Goal: Transaction & Acquisition: Purchase product/service

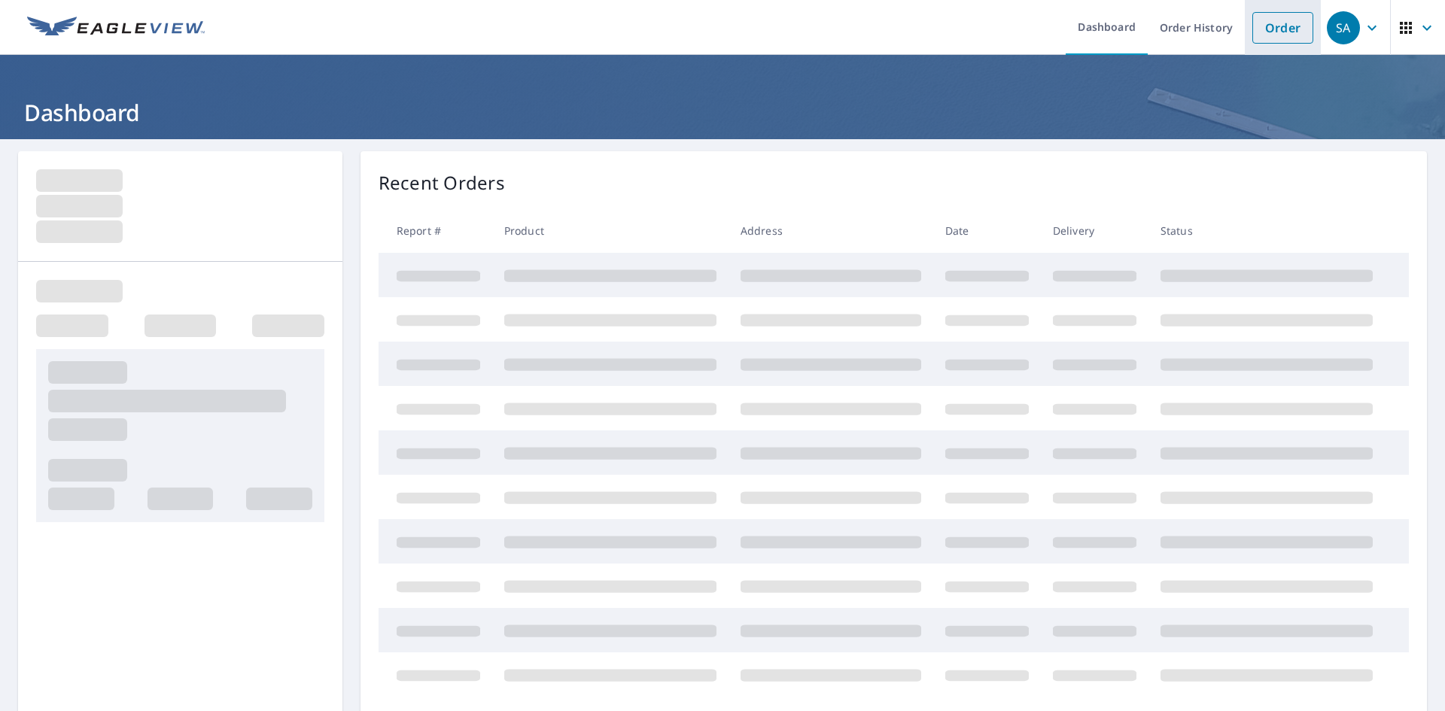
click at [1255, 27] on link "Order" at bounding box center [1283, 28] width 61 height 32
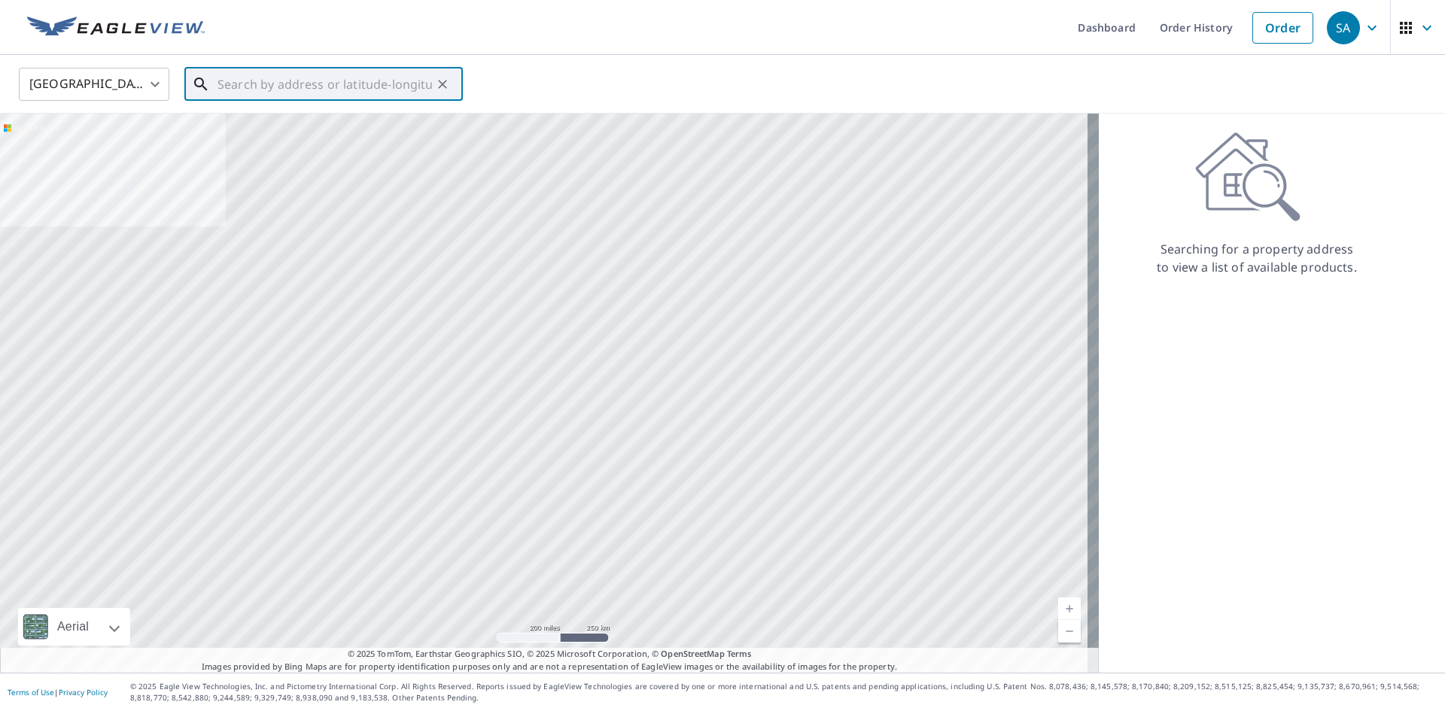
click at [288, 71] on input "text" at bounding box center [325, 84] width 215 height 42
paste input "[STREET_ADDRESS]"
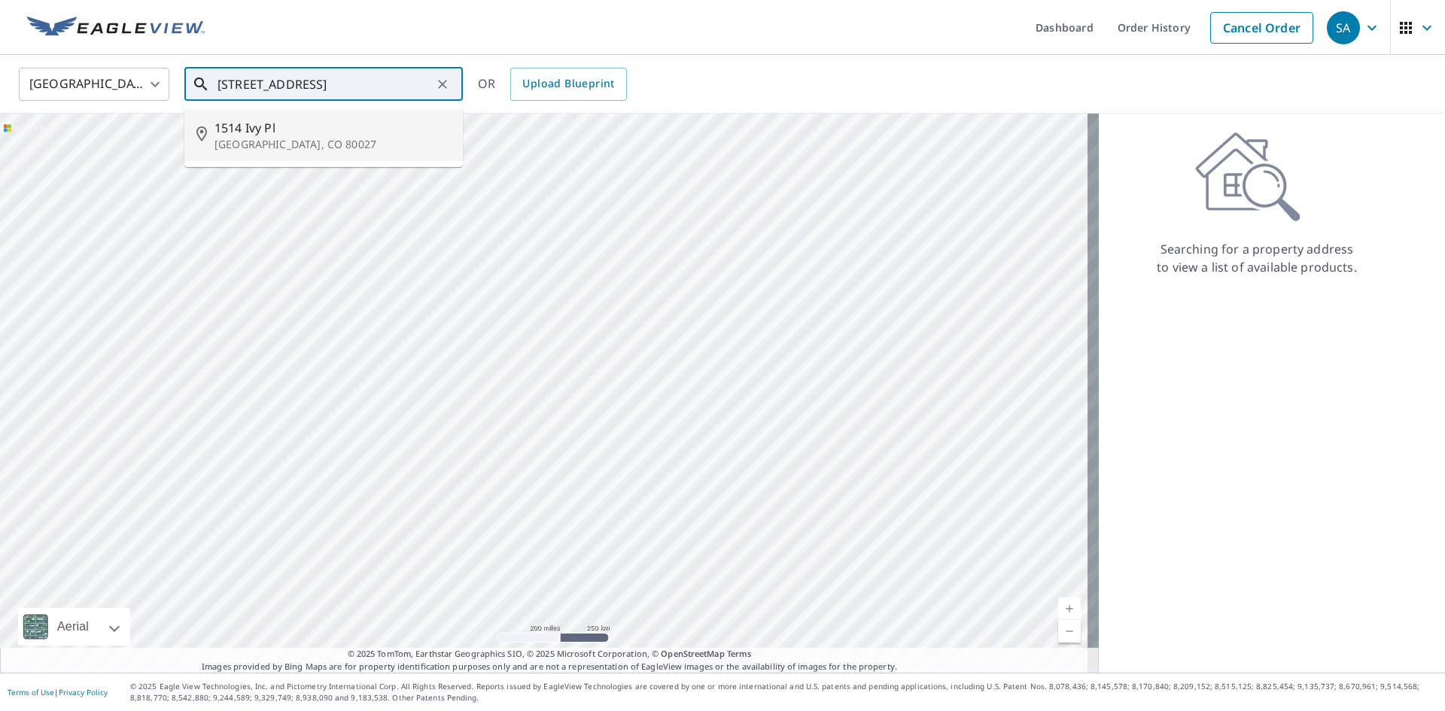
click at [297, 142] on p "[GEOGRAPHIC_DATA], CO 80027" at bounding box center [333, 144] width 236 height 15
type input "[STREET_ADDRESS]"
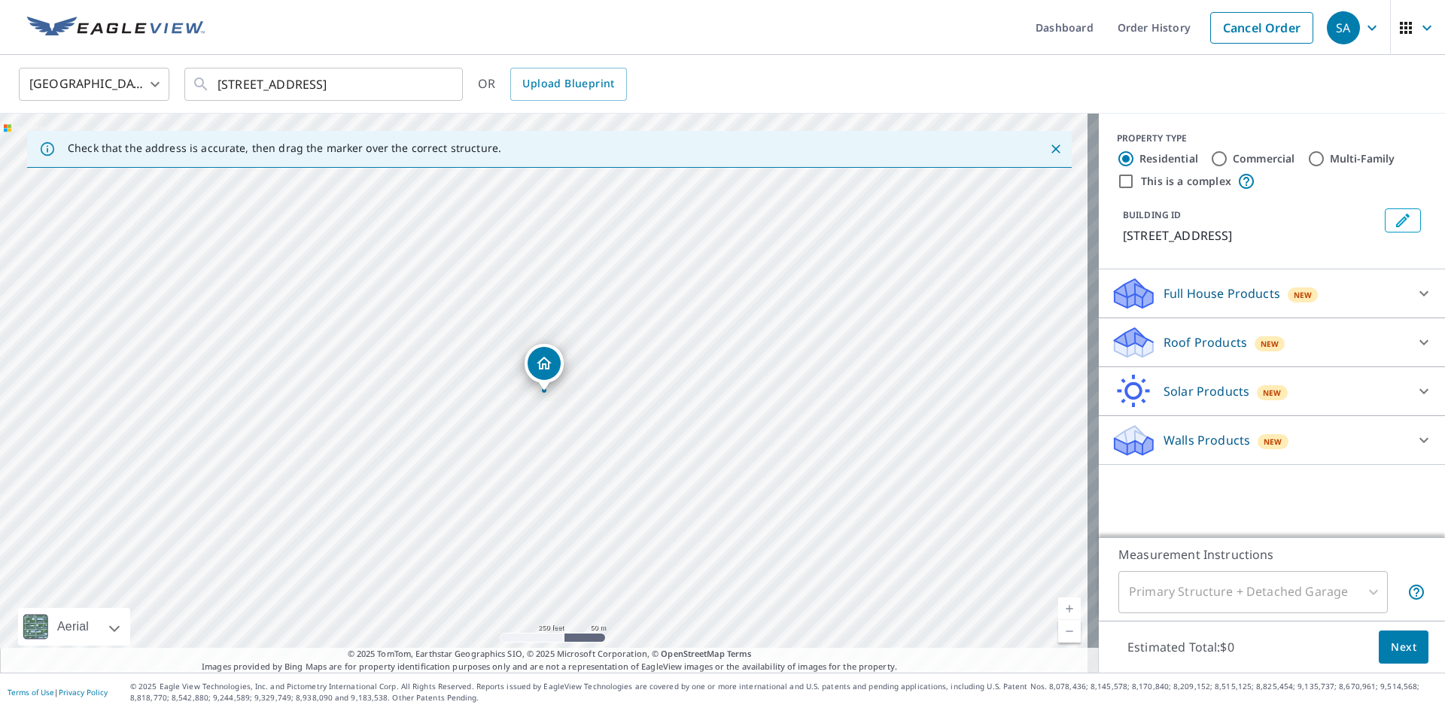
click at [1195, 338] on p "Roof Products" at bounding box center [1206, 342] width 84 height 18
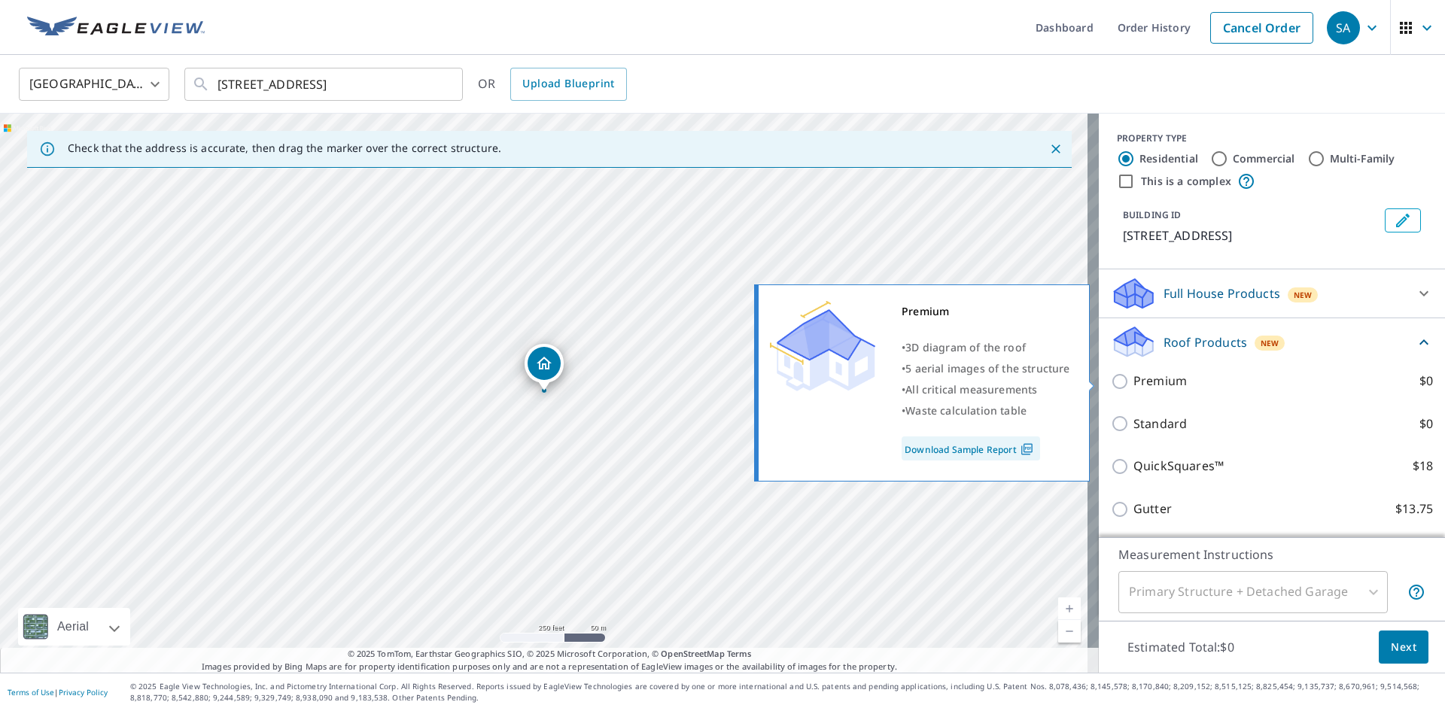
click at [1137, 377] on p "Premium" at bounding box center [1160, 381] width 53 height 19
click at [1134, 377] on input "Premium $0" at bounding box center [1122, 382] width 23 height 18
checkbox input "true"
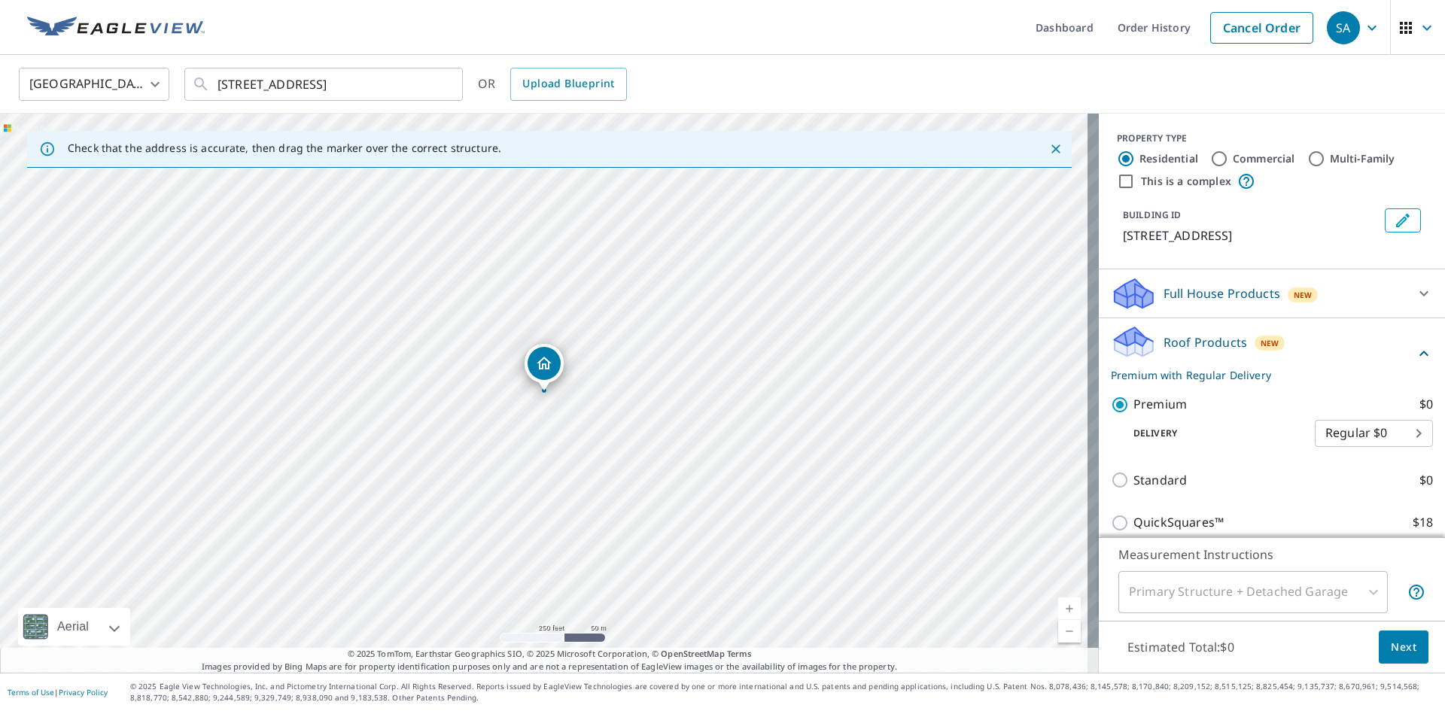
click at [1399, 639] on span "Next" at bounding box center [1404, 647] width 26 height 19
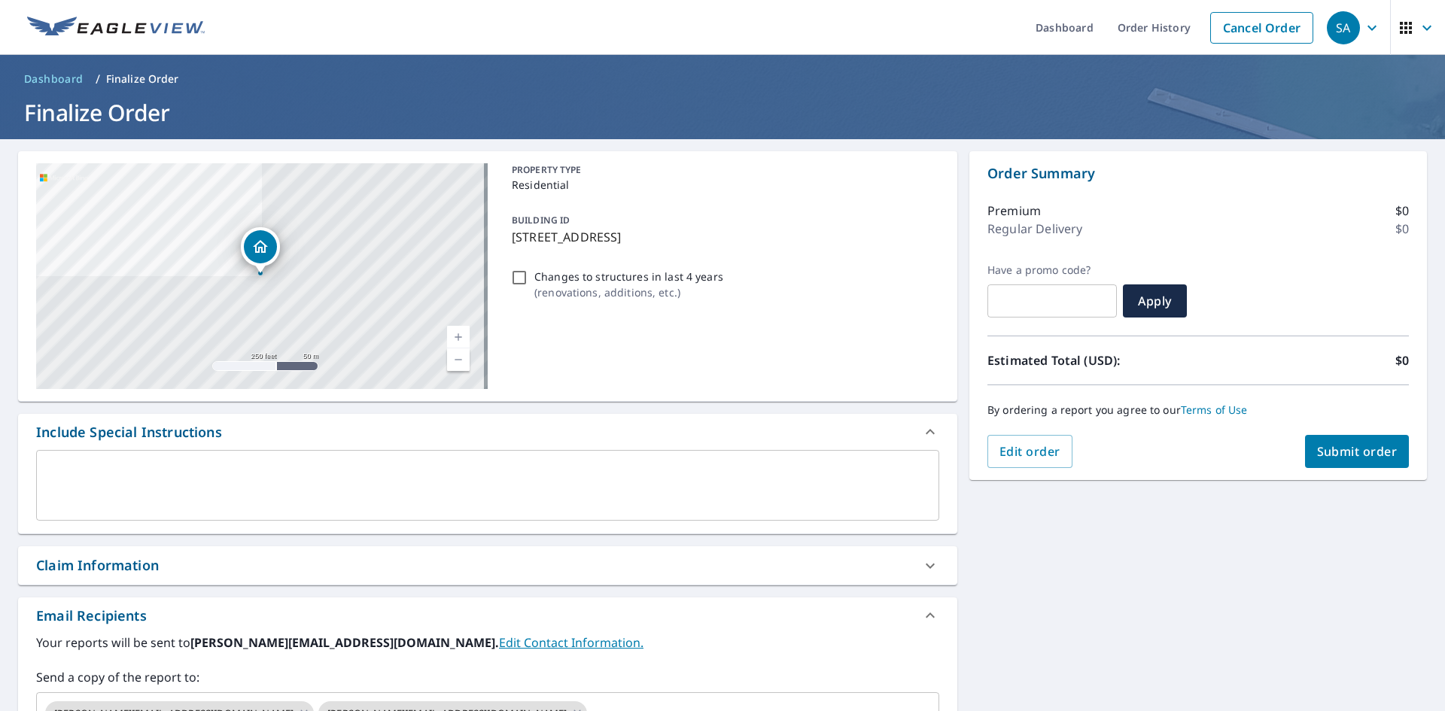
click at [1323, 446] on span "Submit order" at bounding box center [1357, 451] width 81 height 17
checkbox input "true"
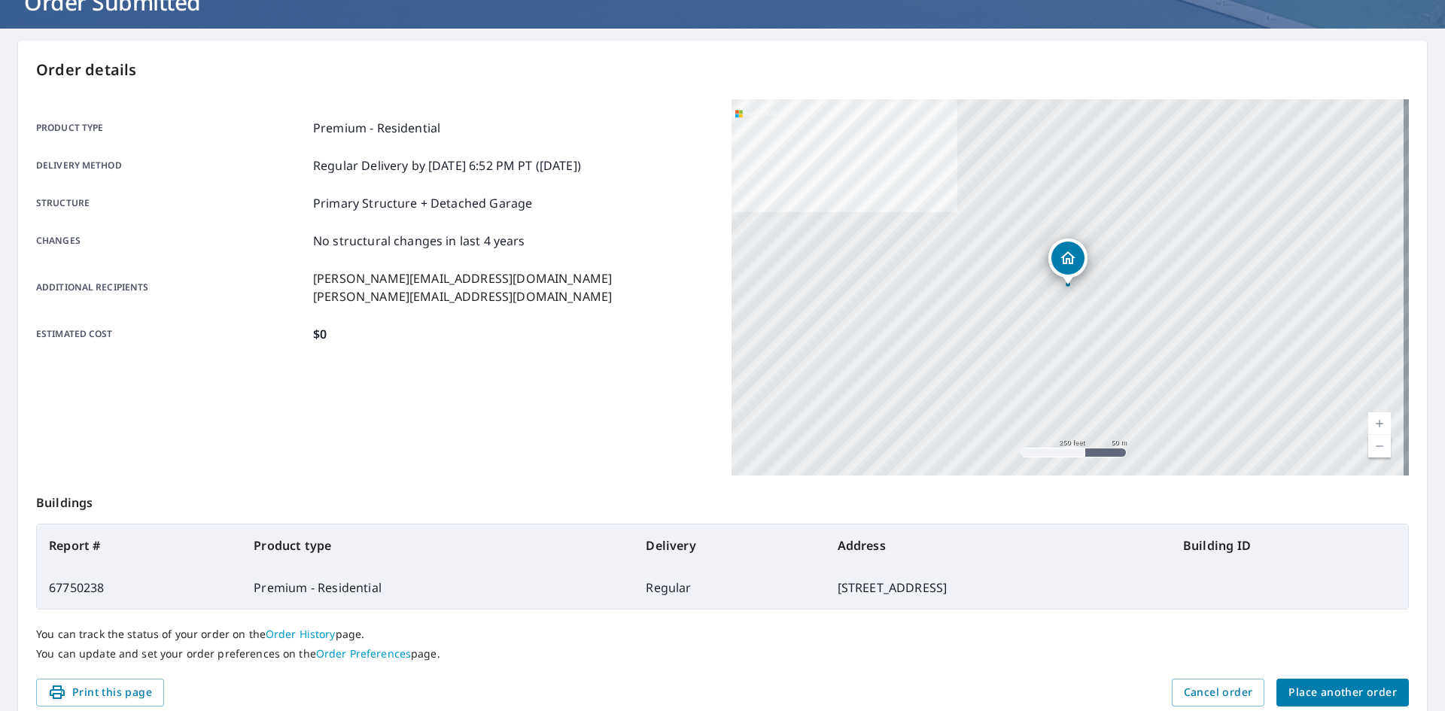
scroll to position [175, 0]
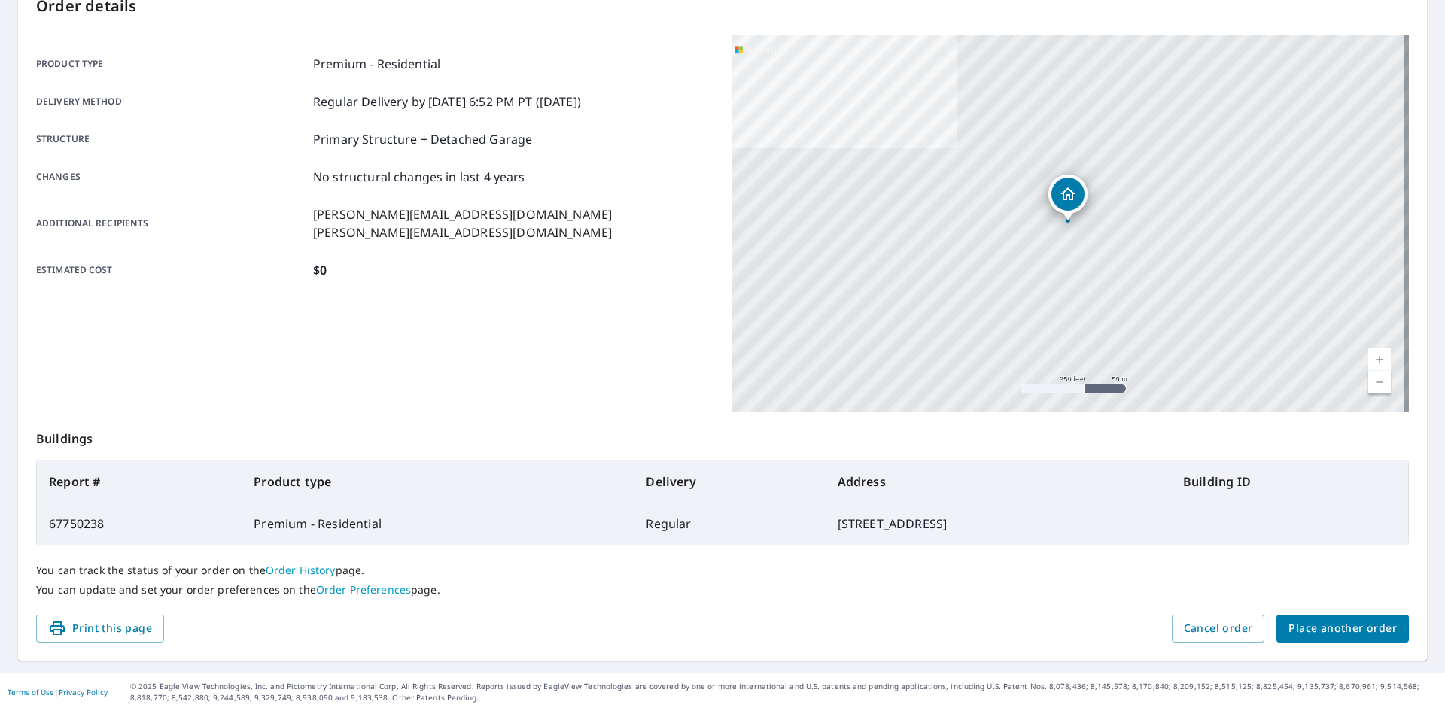
click at [1344, 638] on span "Place another order" at bounding box center [1343, 629] width 108 height 19
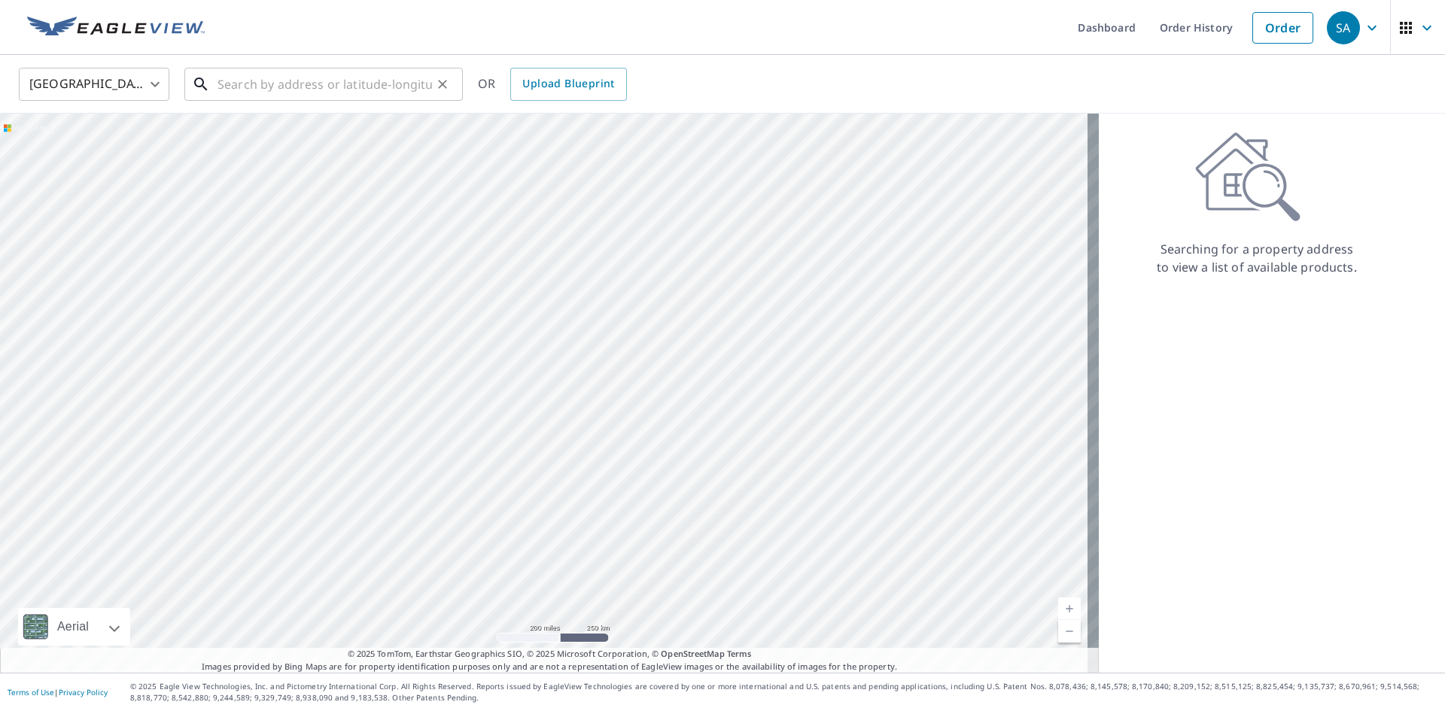
click at [309, 94] on input "text" at bounding box center [325, 84] width 215 height 42
paste input "[STREET_ADDRESS]"
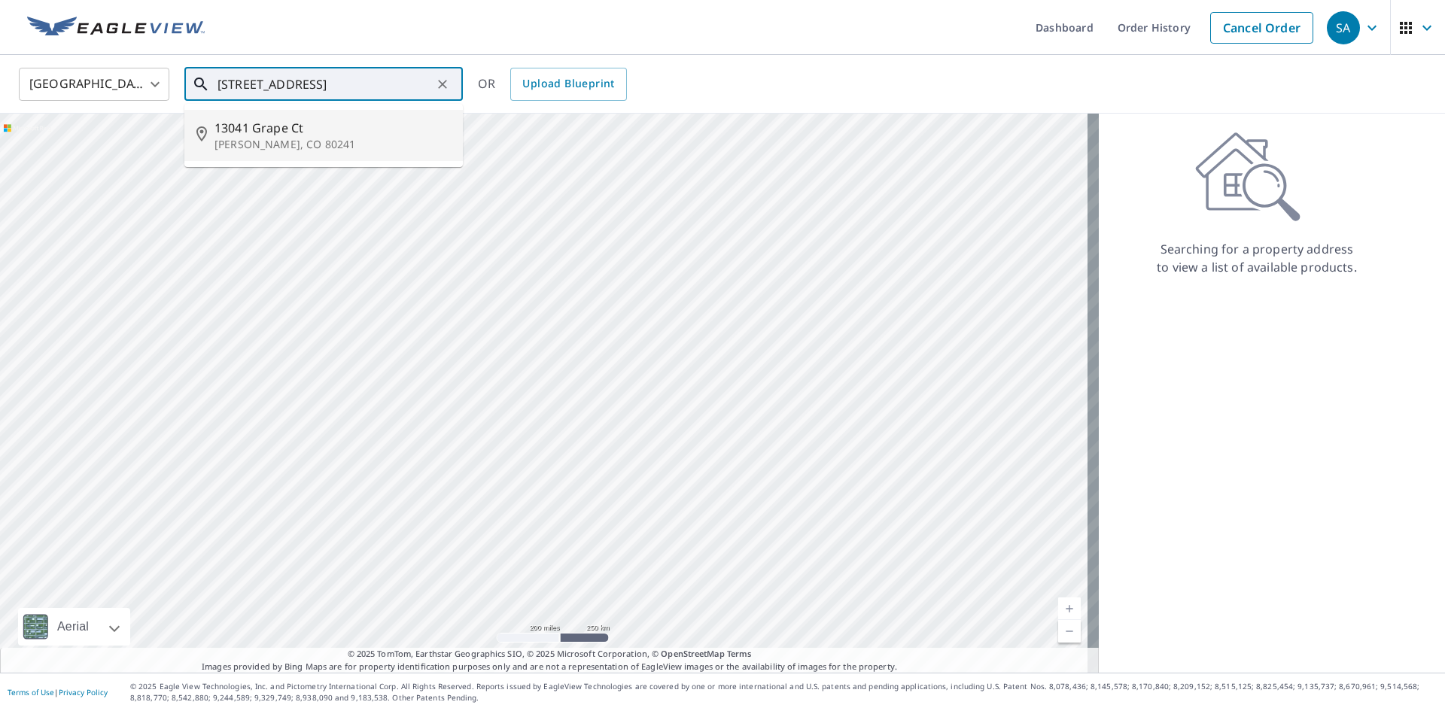
click at [297, 129] on span "13041 Grape Ct" at bounding box center [333, 128] width 236 height 18
type input "[STREET_ADDRESS][PERSON_NAME]"
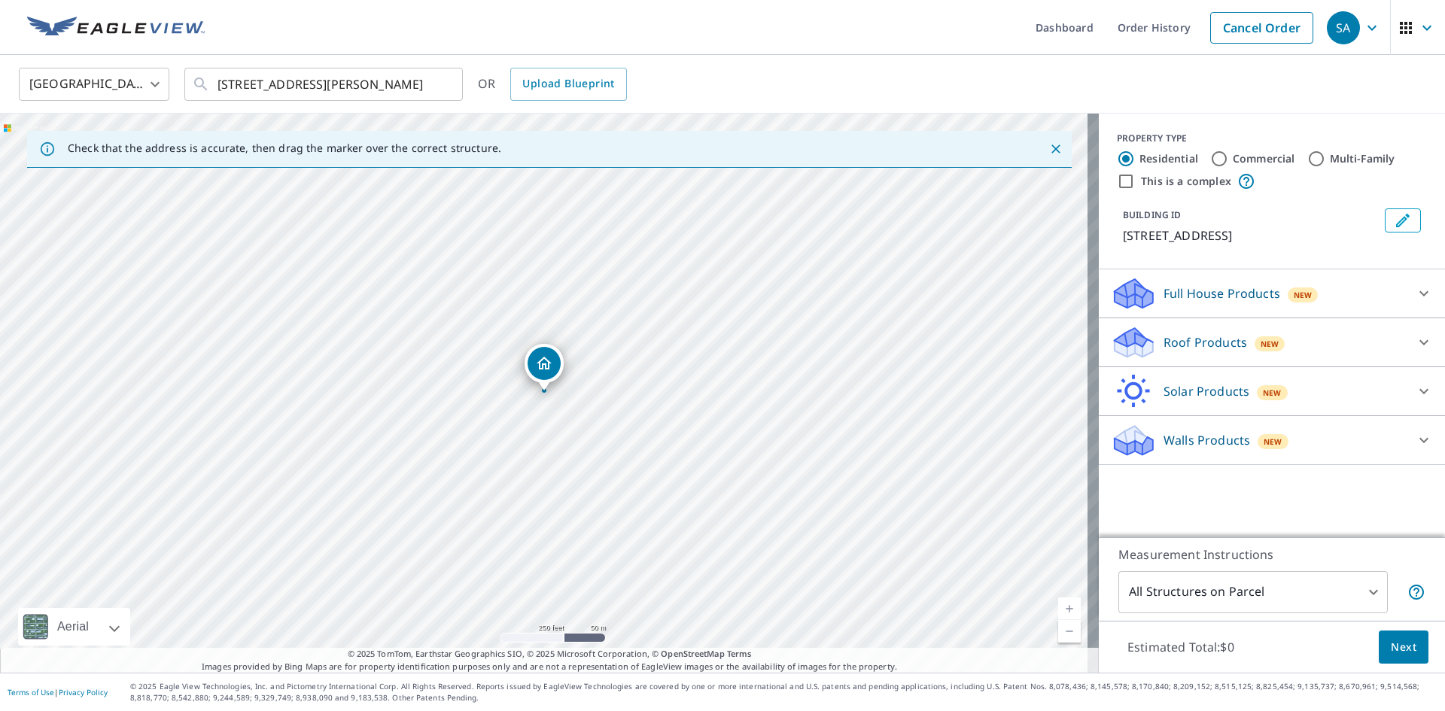
click at [1164, 339] on p "Roof Products" at bounding box center [1206, 342] width 84 height 18
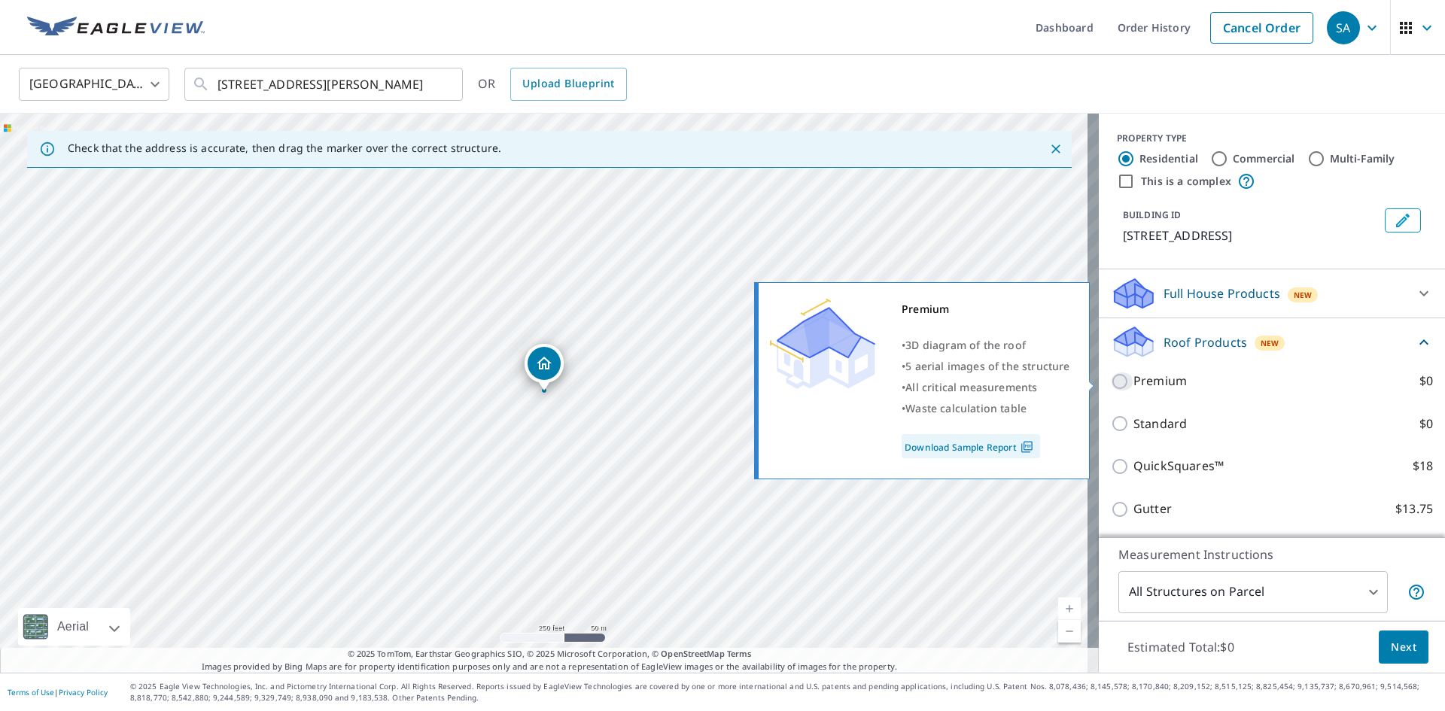
click at [1111, 382] on input "Premium $0" at bounding box center [1122, 382] width 23 height 18
checkbox input "true"
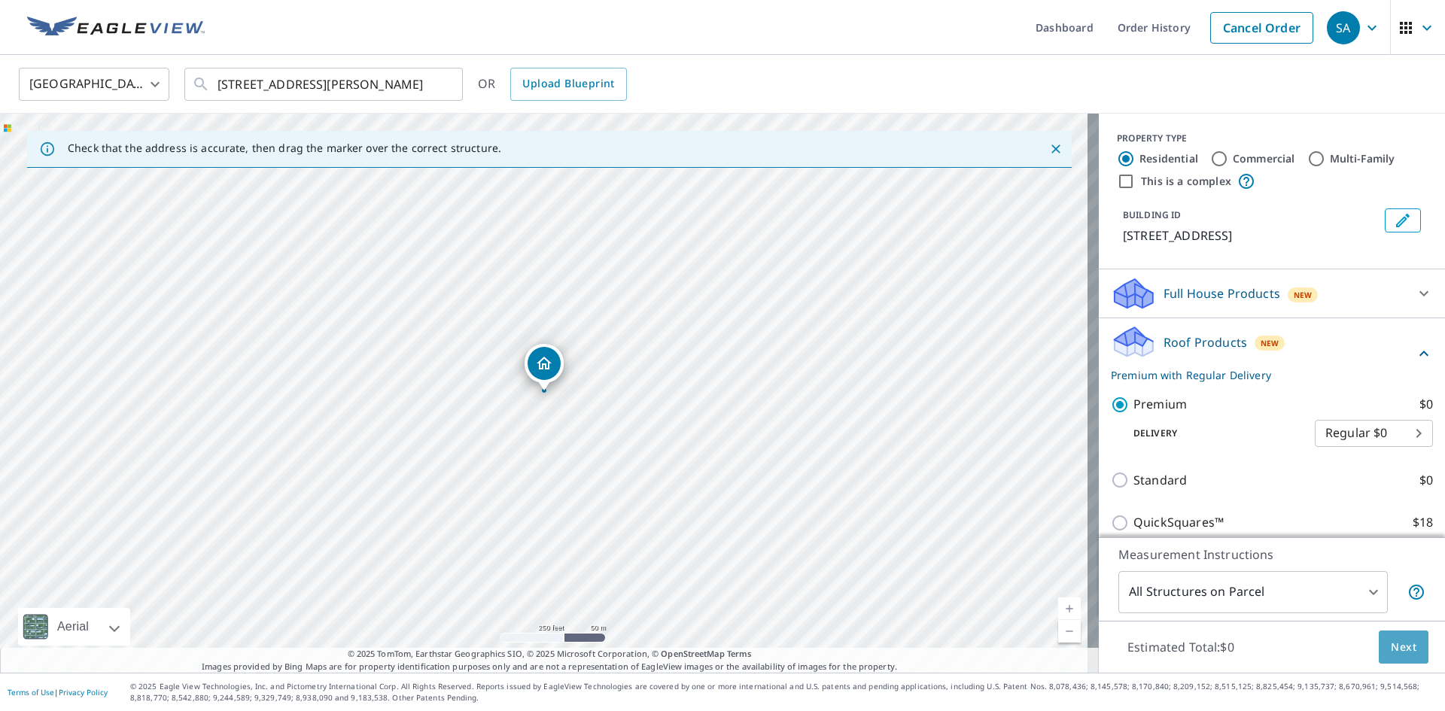
click at [1391, 655] on span "Next" at bounding box center [1404, 647] width 26 height 19
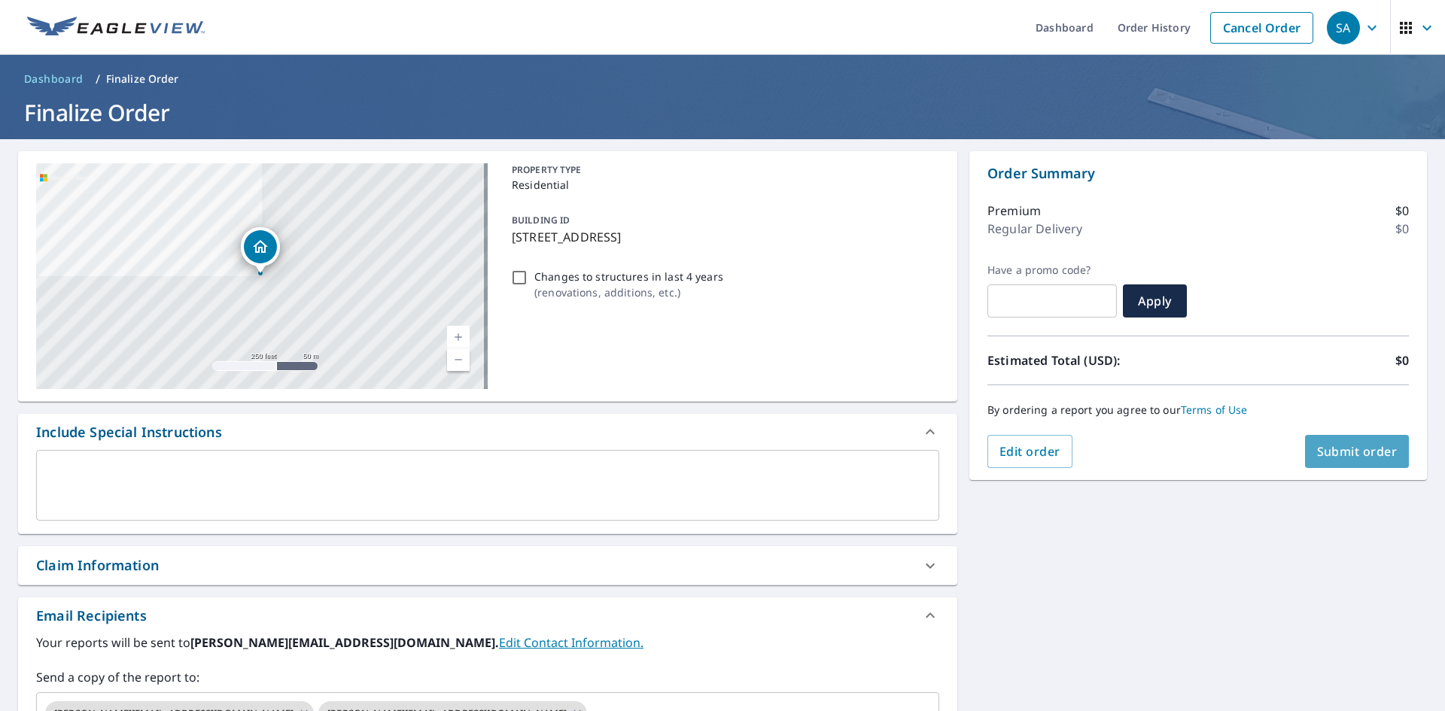
click at [1338, 442] on button "Submit order" at bounding box center [1357, 451] width 105 height 33
checkbox input "true"
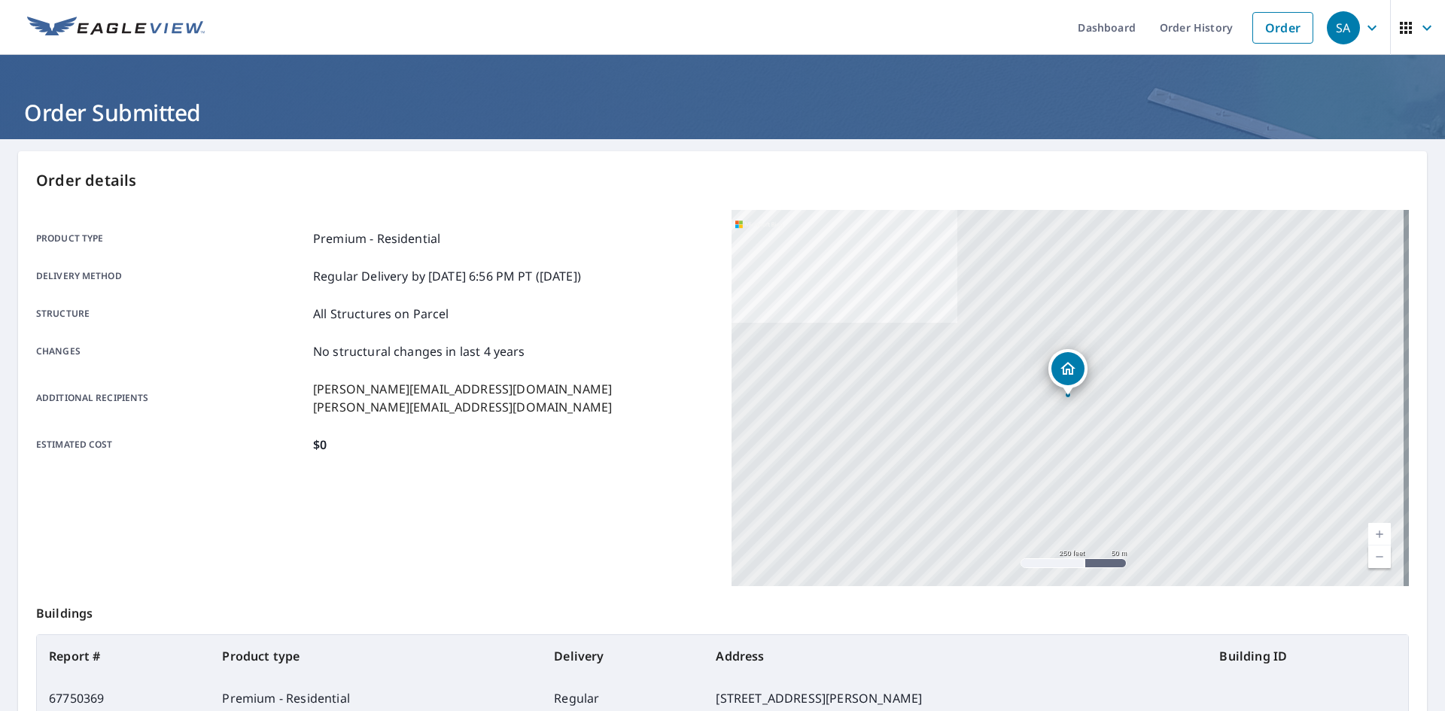
scroll to position [175, 0]
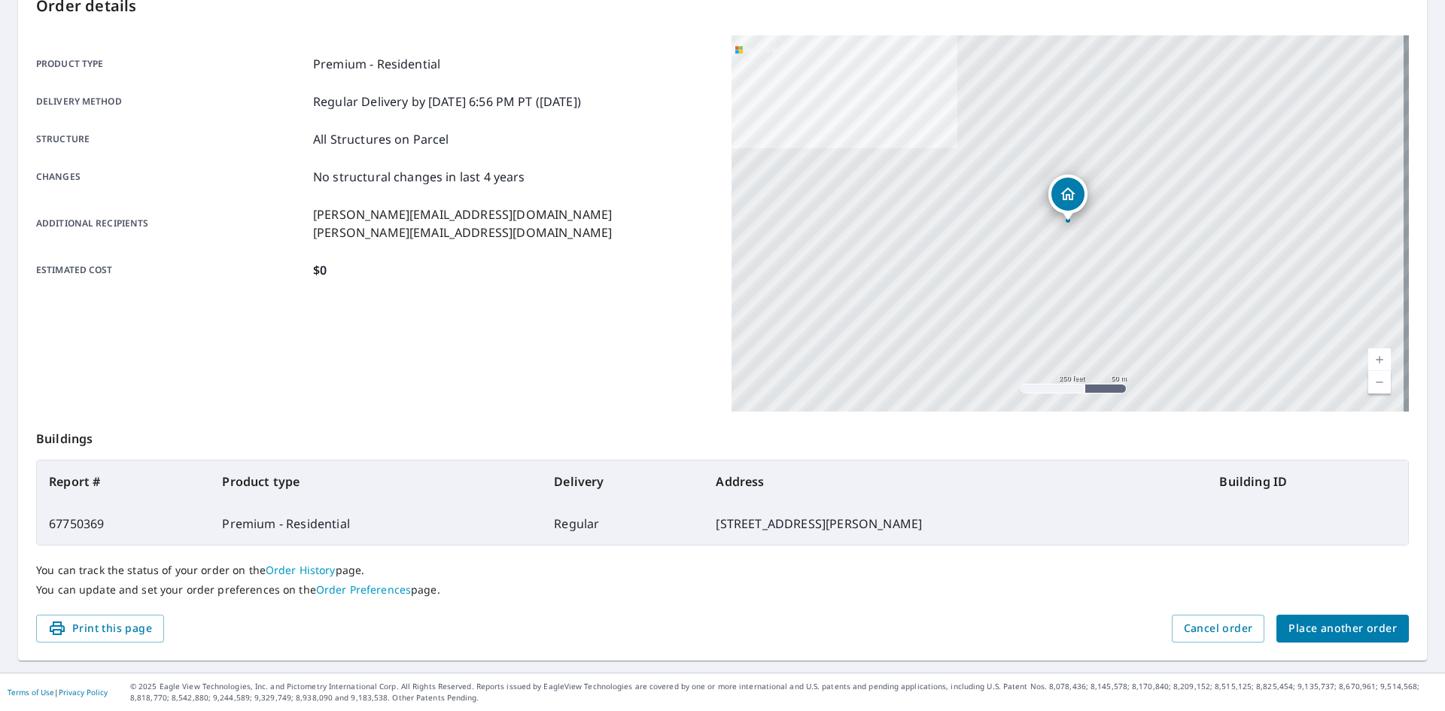
click at [1331, 624] on span "Place another order" at bounding box center [1343, 629] width 108 height 19
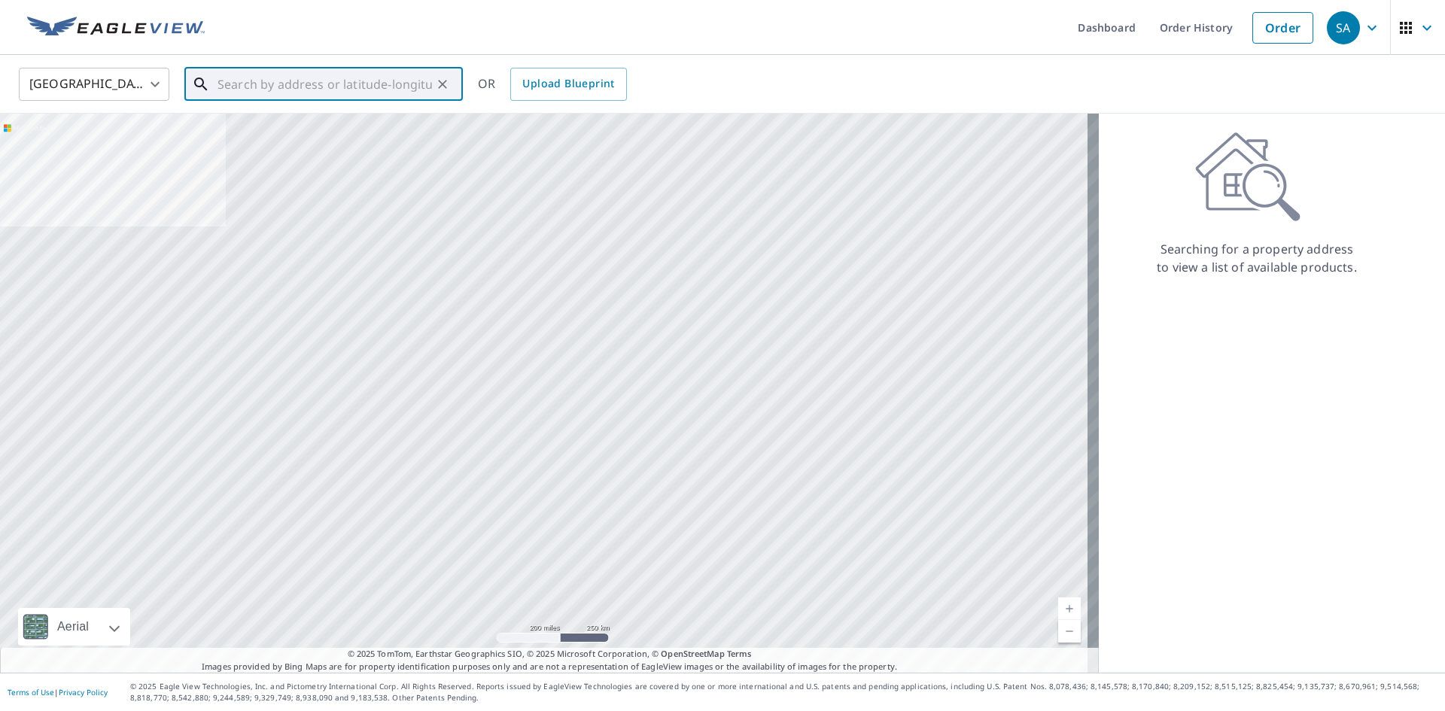
click at [329, 87] on input "text" at bounding box center [325, 84] width 215 height 42
paste input "[STREET_ADDRESS]"
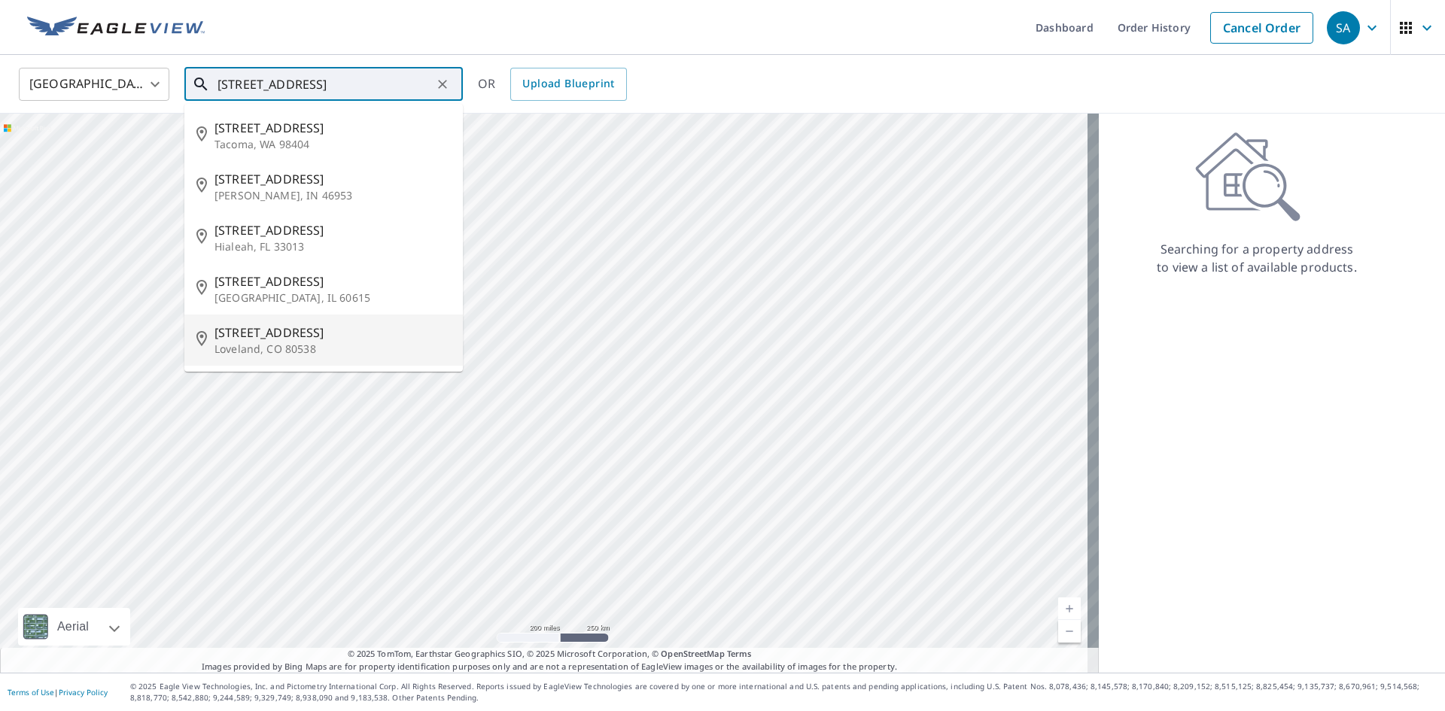
click at [284, 328] on span "[STREET_ADDRESS]" at bounding box center [333, 333] width 236 height 18
type input "[STREET_ADDRESS]"
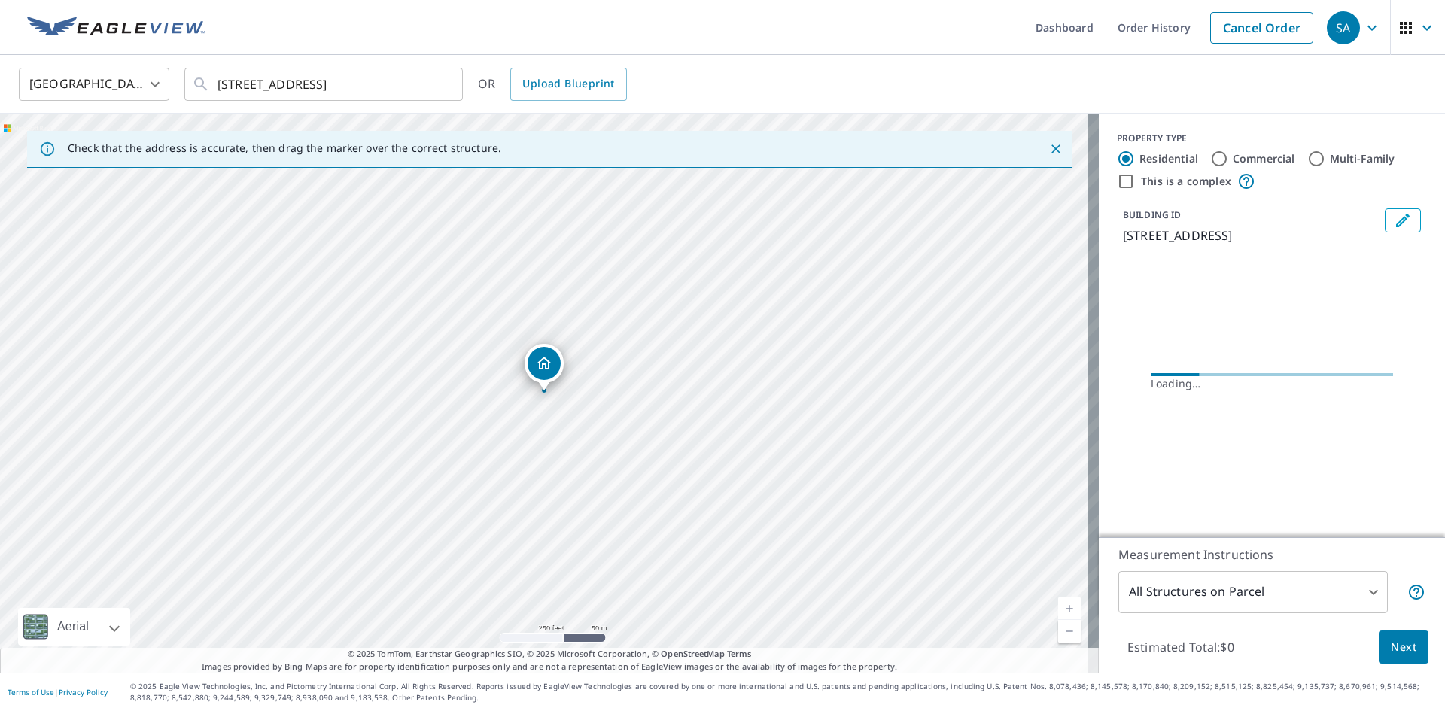
click at [1183, 347] on div "Loading…" at bounding box center [1272, 383] width 346 height 226
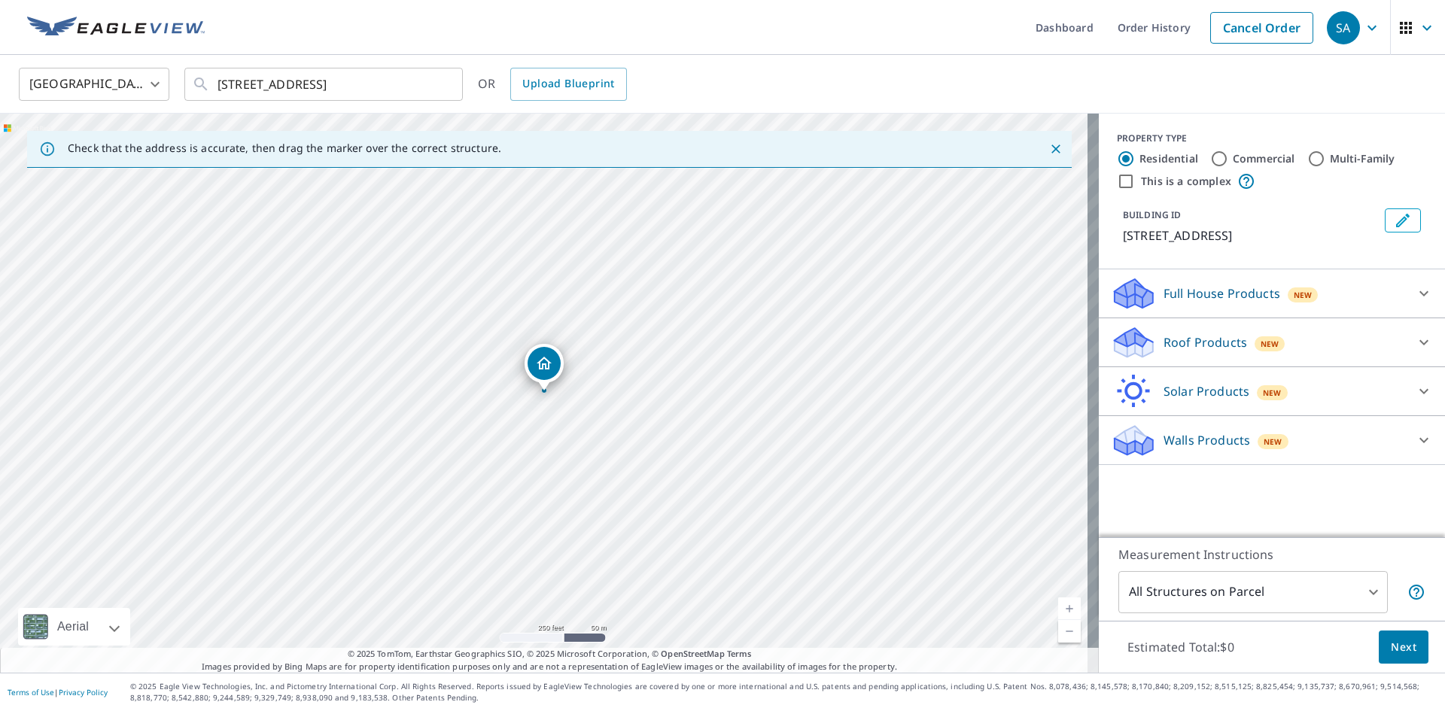
click at [1194, 337] on p "Roof Products" at bounding box center [1206, 342] width 84 height 18
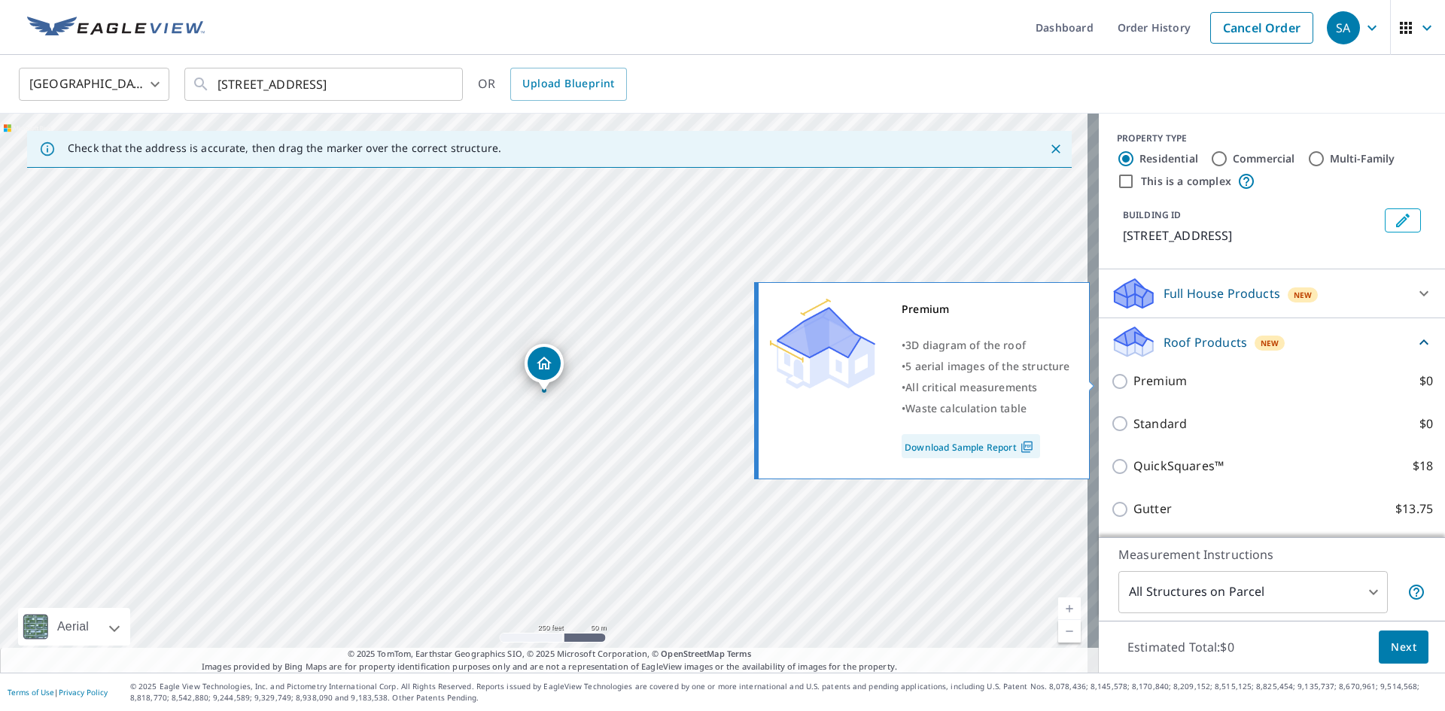
click at [1113, 381] on input "Premium $0" at bounding box center [1122, 382] width 23 height 18
checkbox input "true"
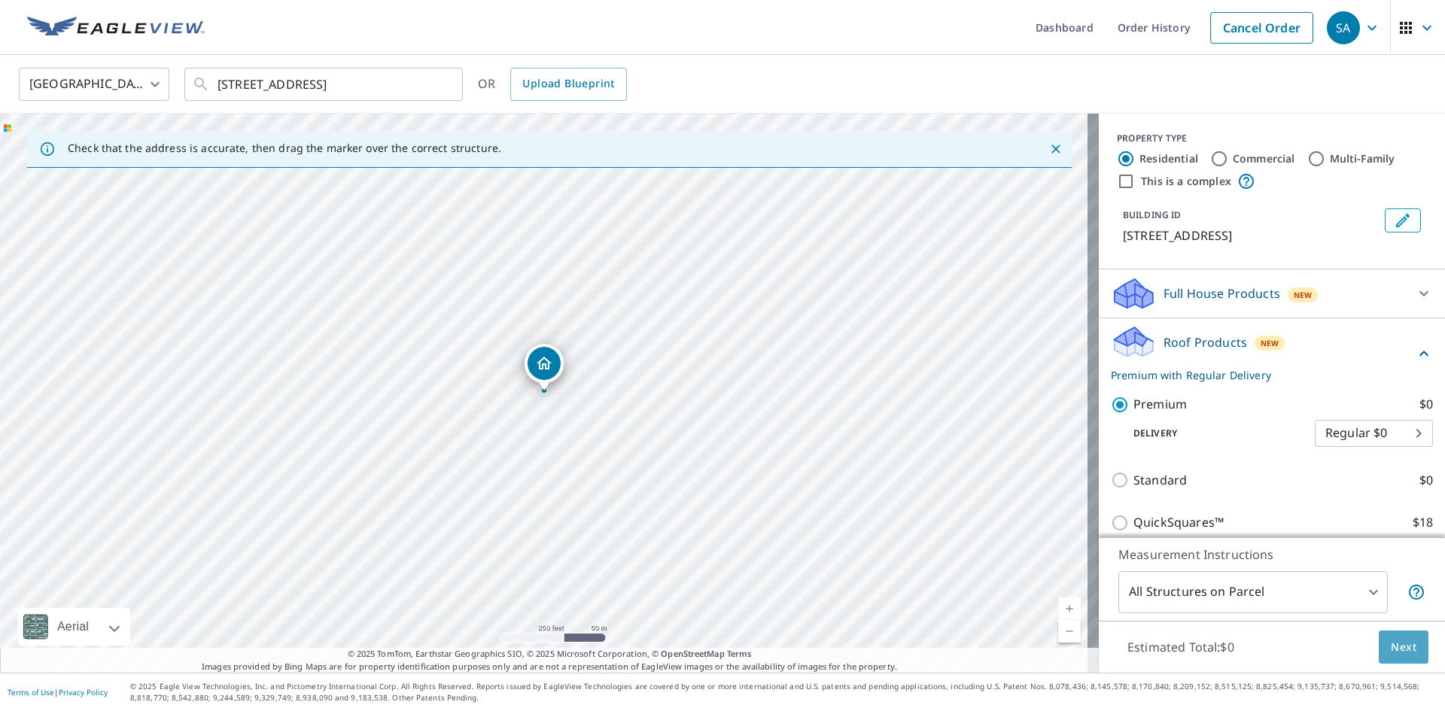
click at [1391, 650] on span "Next" at bounding box center [1404, 647] width 26 height 19
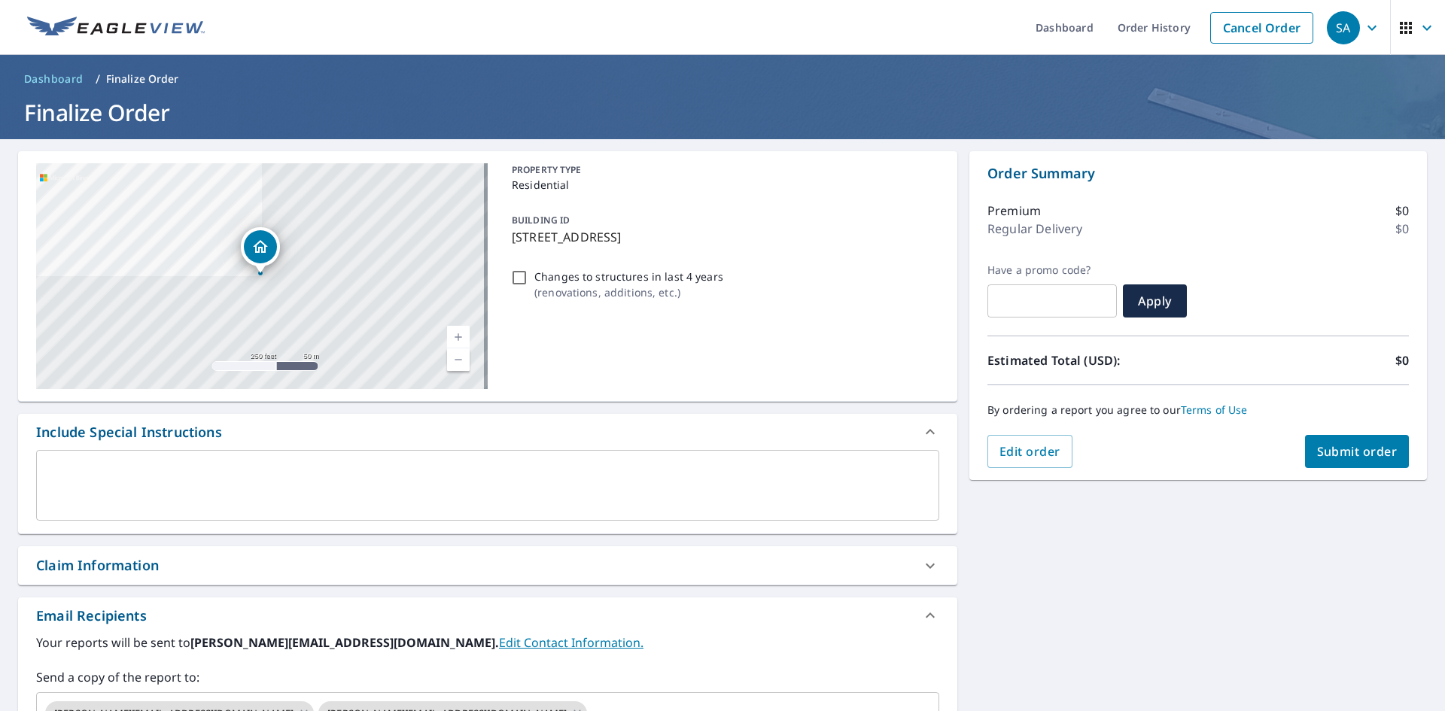
click at [1359, 456] on span "Submit order" at bounding box center [1357, 451] width 81 height 17
checkbox input "true"
